Goal: Navigation & Orientation: Find specific page/section

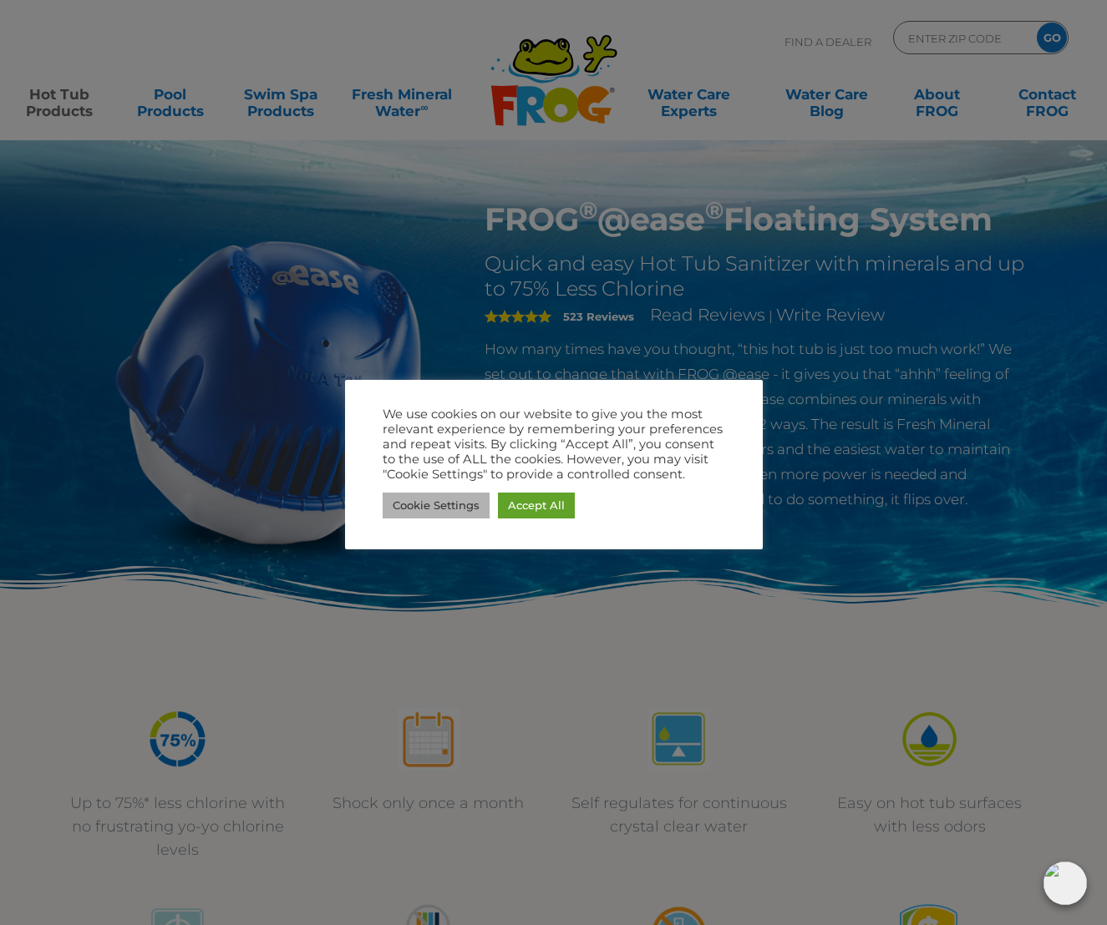
click at [480, 512] on link "Cookie Settings" at bounding box center [436, 506] width 107 height 26
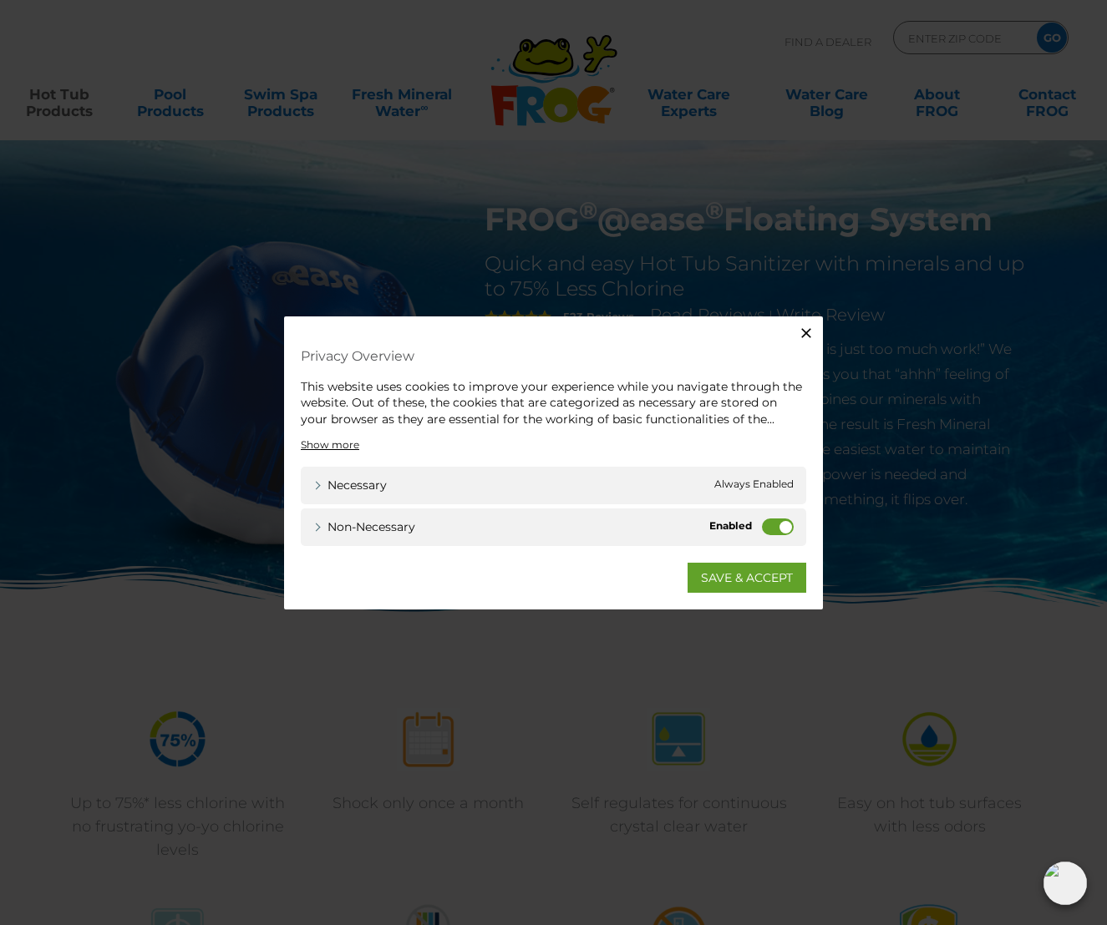
click at [771, 529] on label "Non-necessary" at bounding box center [778, 527] width 32 height 17
click at [0, 0] on input "Non-necessary" at bounding box center [0, 0] width 0 height 0
click at [713, 575] on link "SAVE & ACCEPT" at bounding box center [746, 578] width 119 height 30
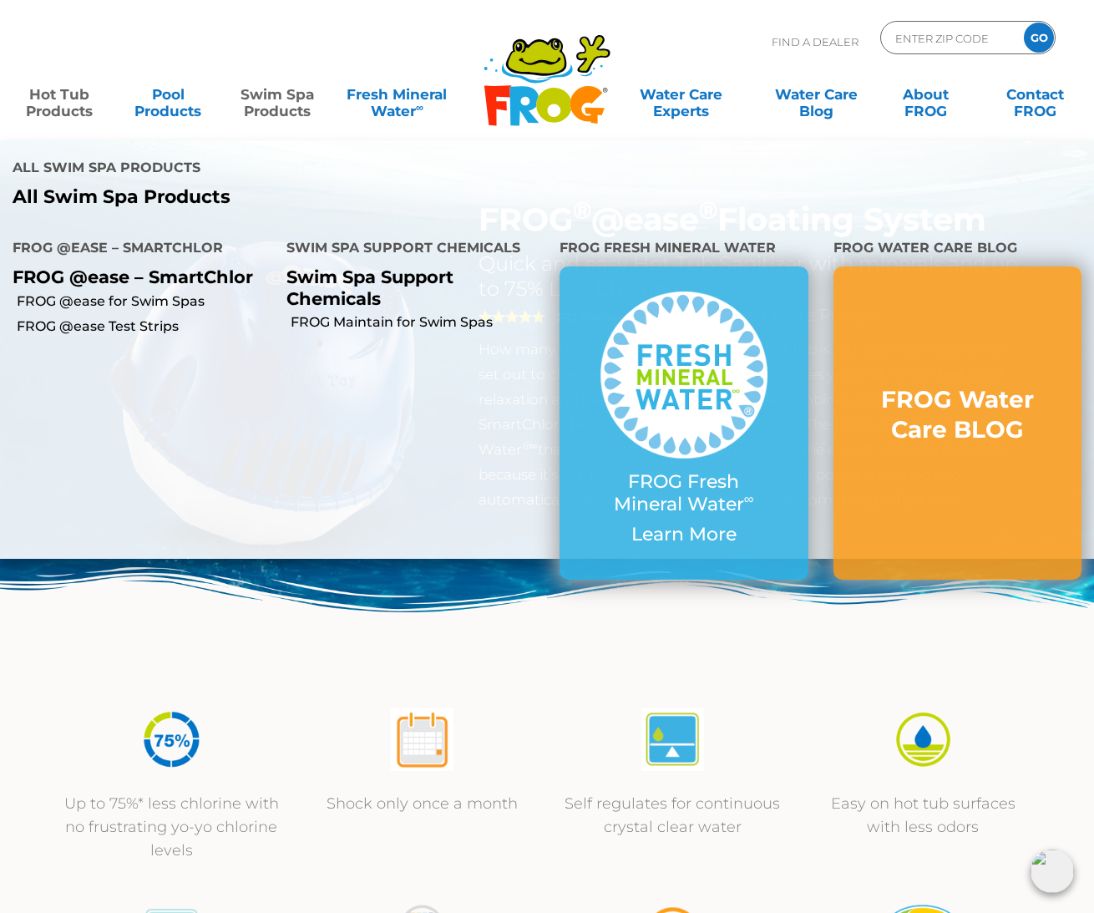
click at [297, 104] on link "Swim Spa Products" at bounding box center [277, 94] width 85 height 33
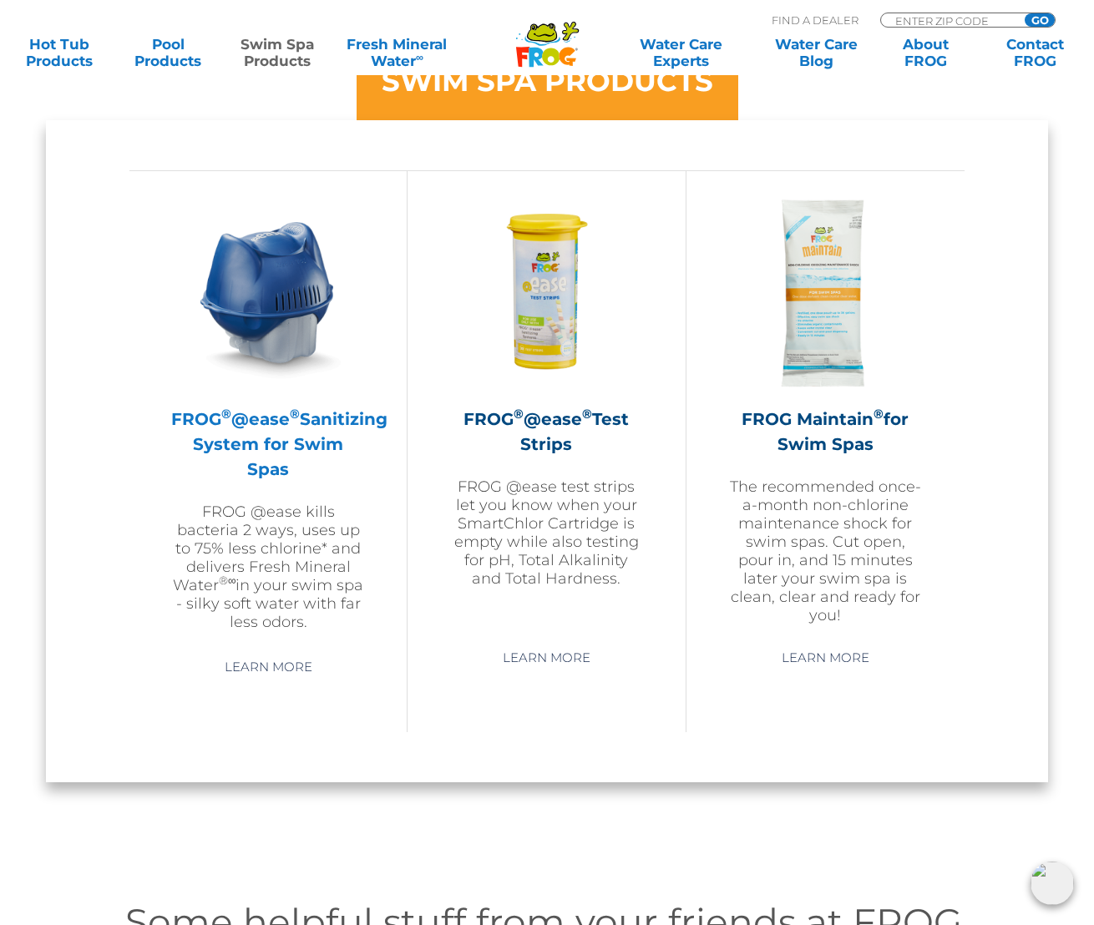
scroll to position [1466, 0]
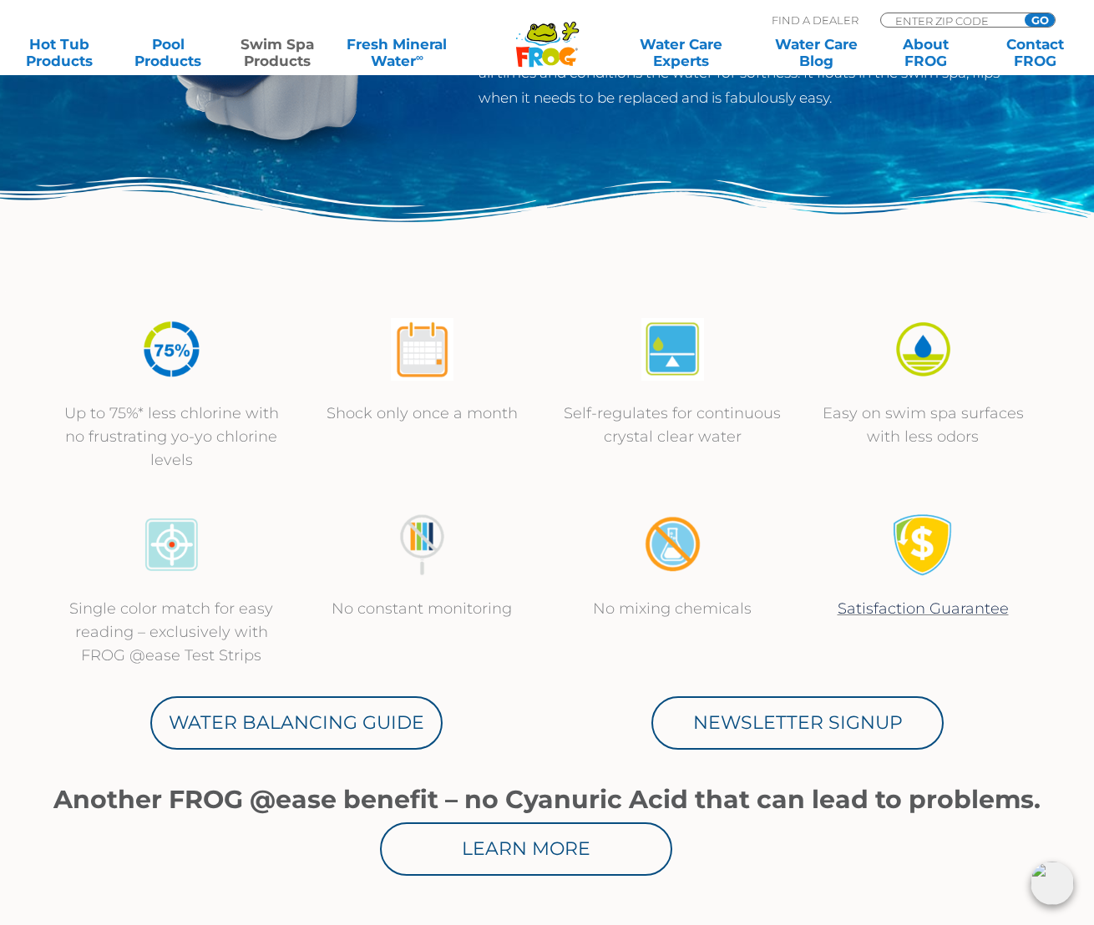
scroll to position [401, 0]
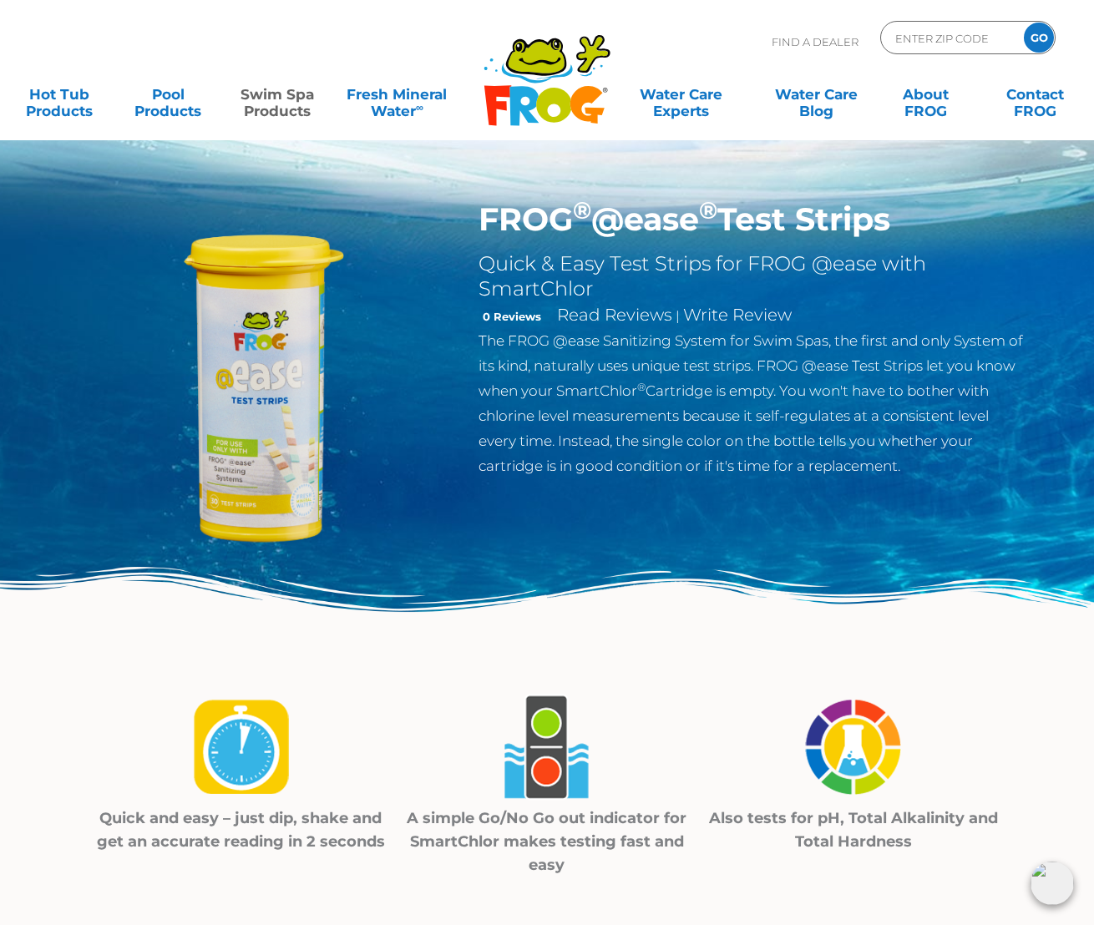
click at [818, 34] on p "Find A Dealer" at bounding box center [815, 42] width 87 height 42
click at [800, 41] on p "Find A Dealer" at bounding box center [815, 42] width 87 height 42
click at [902, 33] on input "Zip Code Form" at bounding box center [950, 38] width 113 height 24
type input "84651"
click at [1024, 23] on input "GO" at bounding box center [1039, 38] width 30 height 30
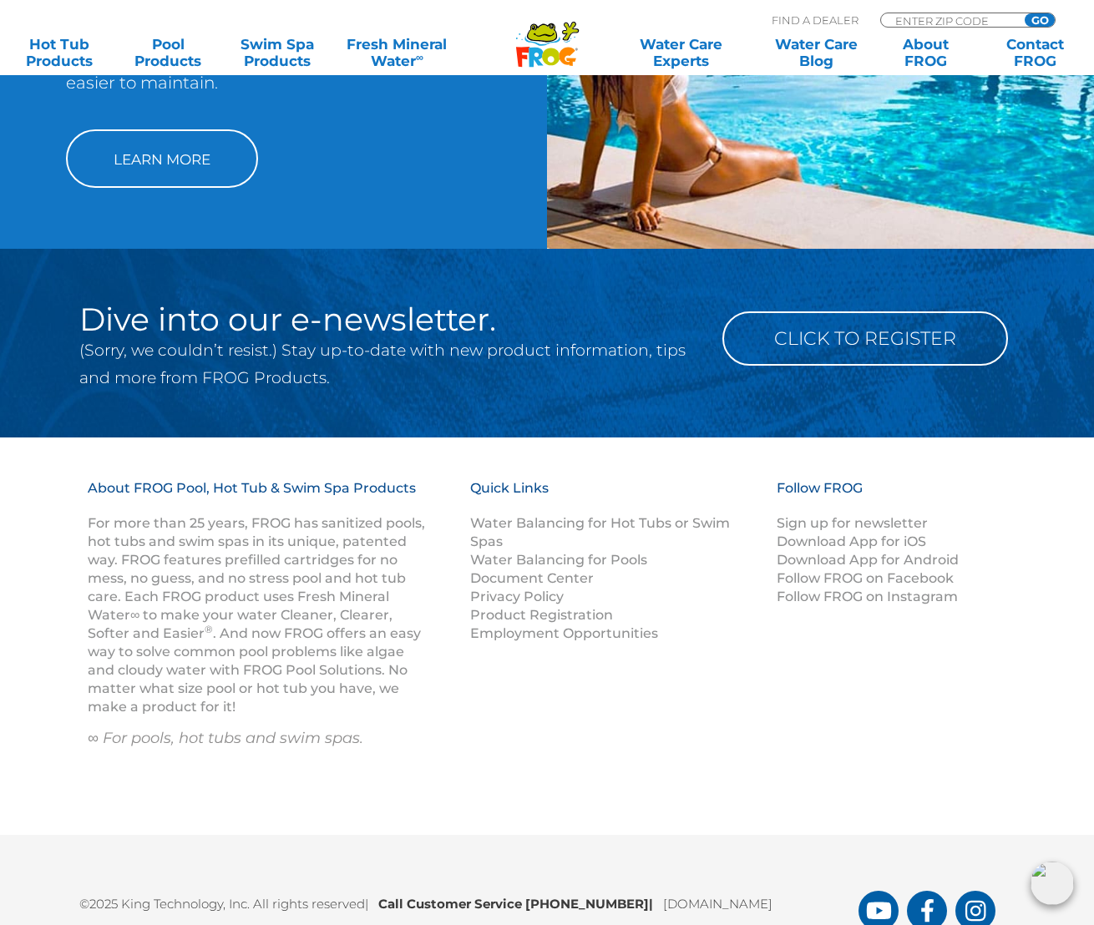
scroll to position [1941, 0]
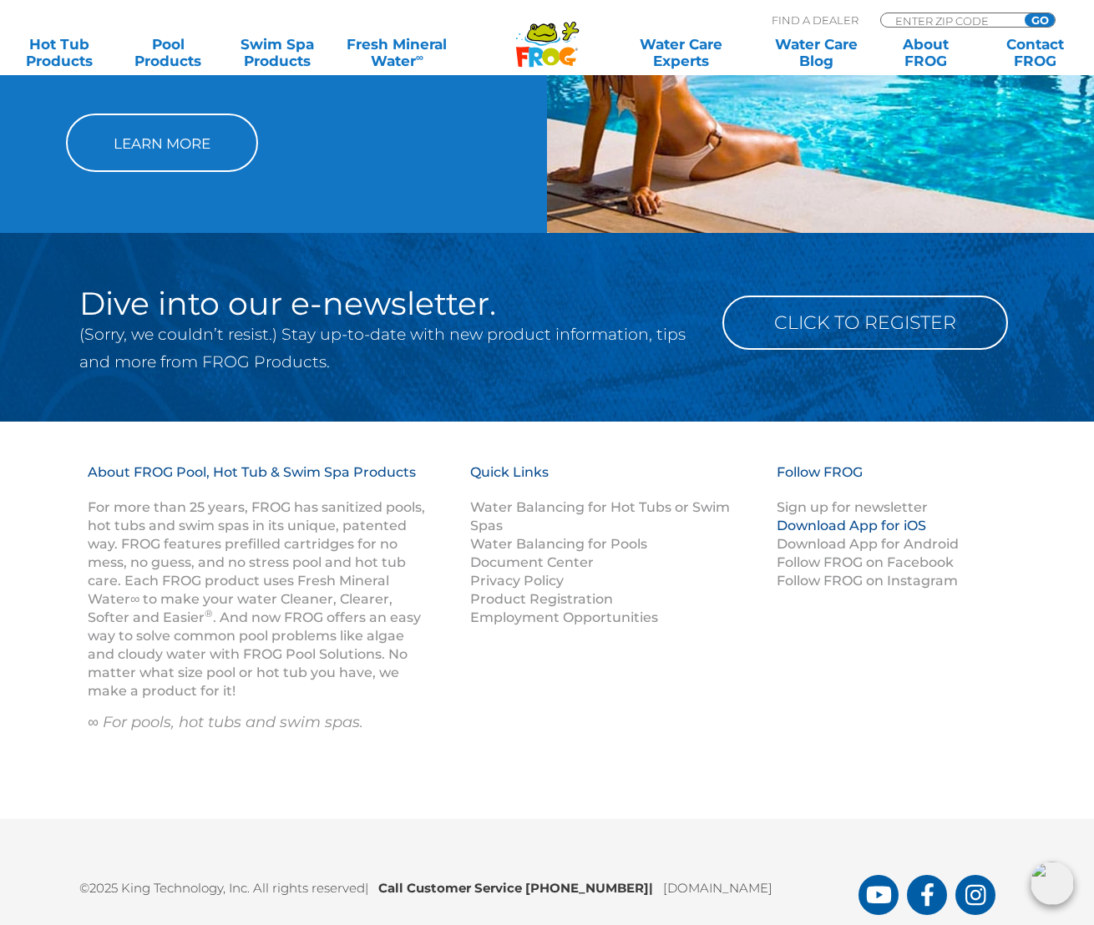
click at [880, 518] on link "Download App for iOS" at bounding box center [851, 526] width 149 height 16
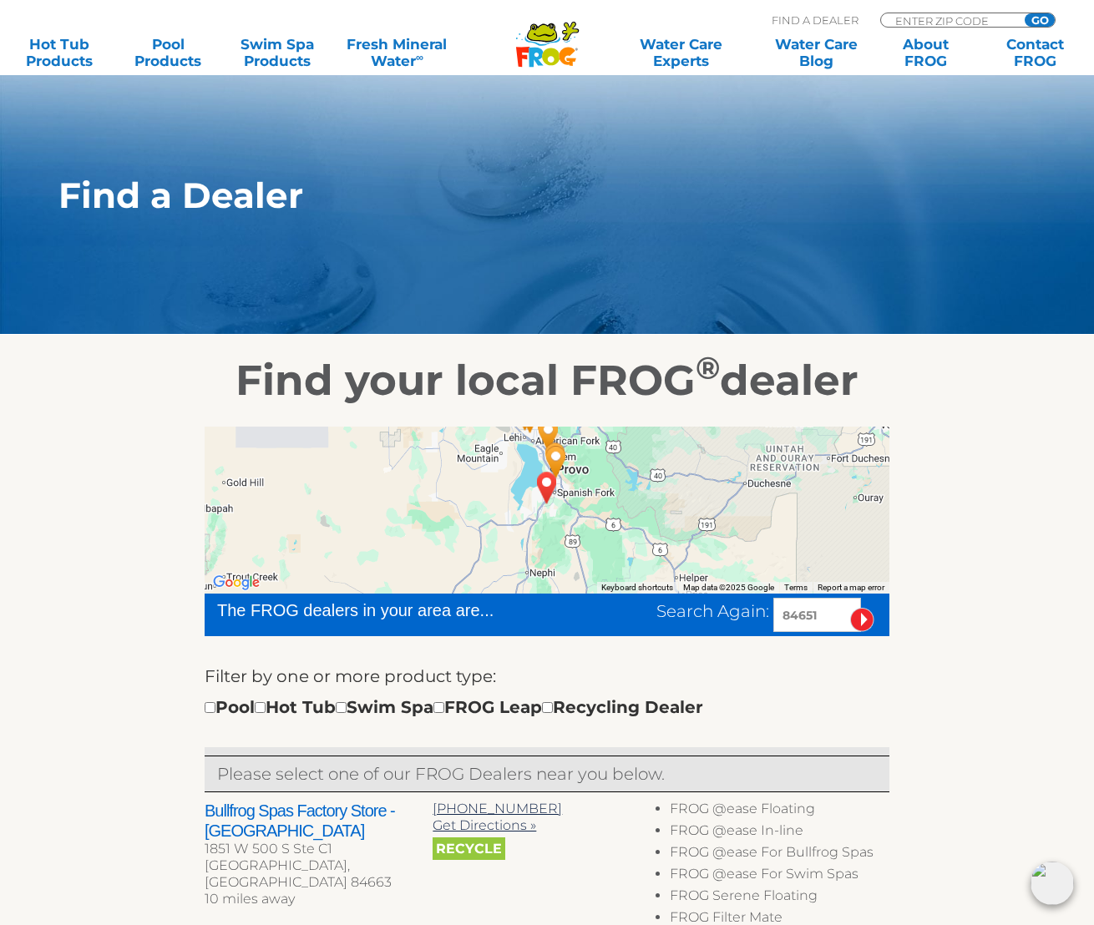
scroll to position [0, 0]
